Goal: Find specific fact: Find specific fact

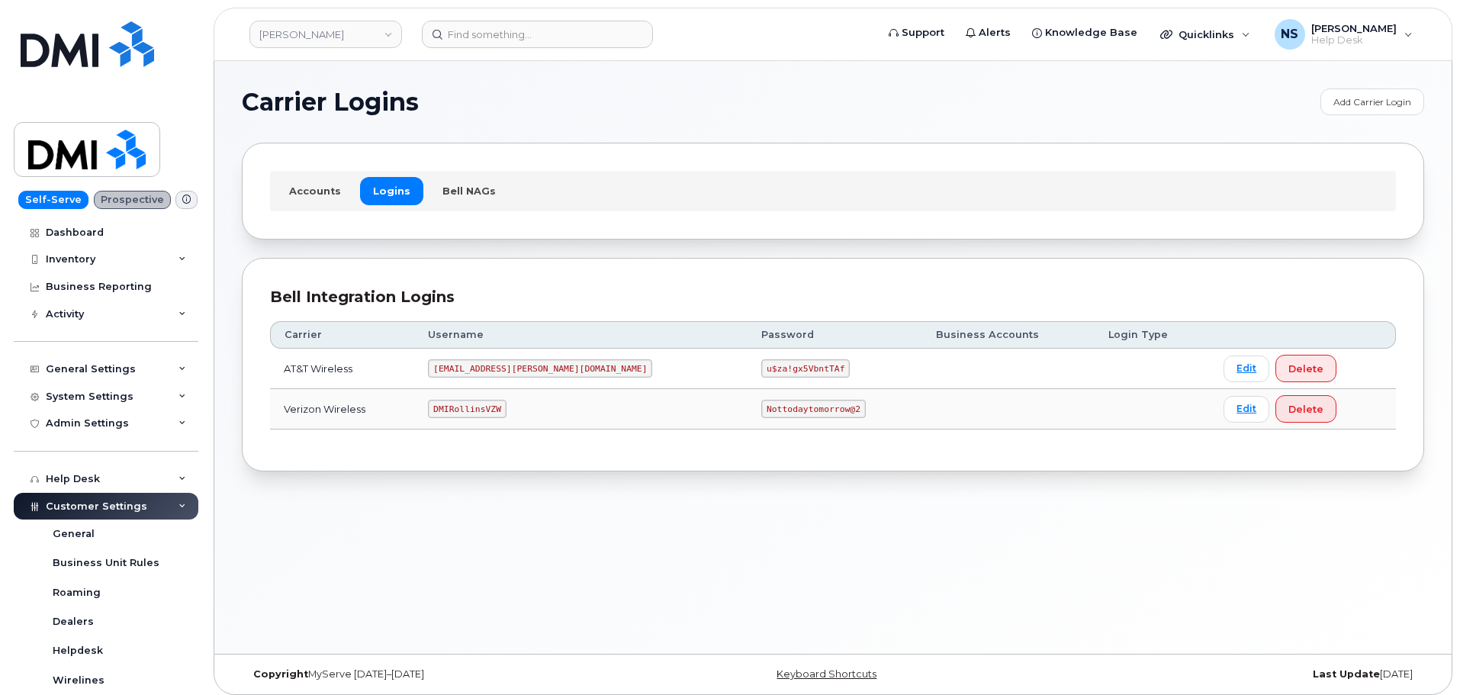
click at [506, 416] on code "DMIRollinsVZW" at bounding box center [467, 409] width 78 height 18
click at [506, 414] on code "DMIRollinsVZW" at bounding box center [467, 409] width 78 height 18
copy code "DMIRollinsVZW"
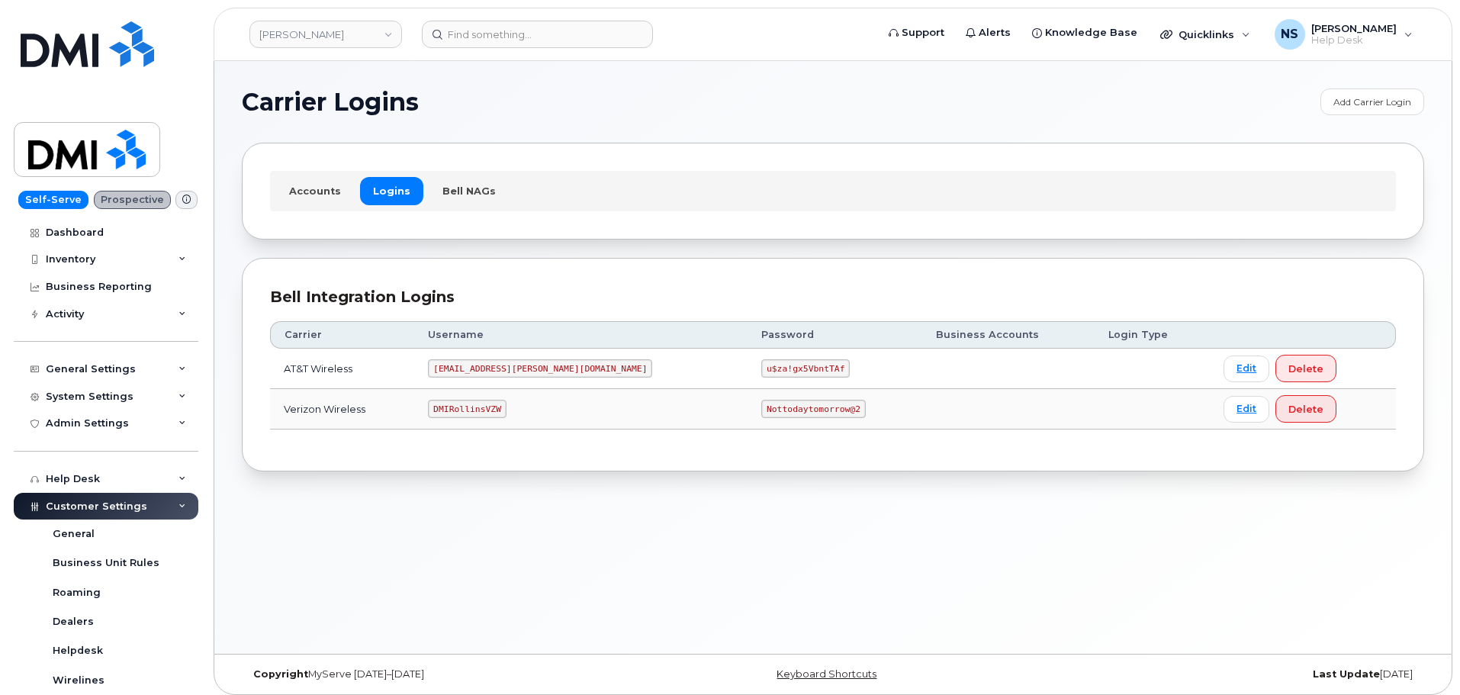
click at [761, 409] on code "Nottodaytomorrow@2" at bounding box center [813, 409] width 104 height 18
click at [761, 410] on code "Nottodaytomorrow@2" at bounding box center [813, 409] width 104 height 18
copy code "Nottodaytomorrow@2"
